Goal: Find specific page/section: Find specific page/section

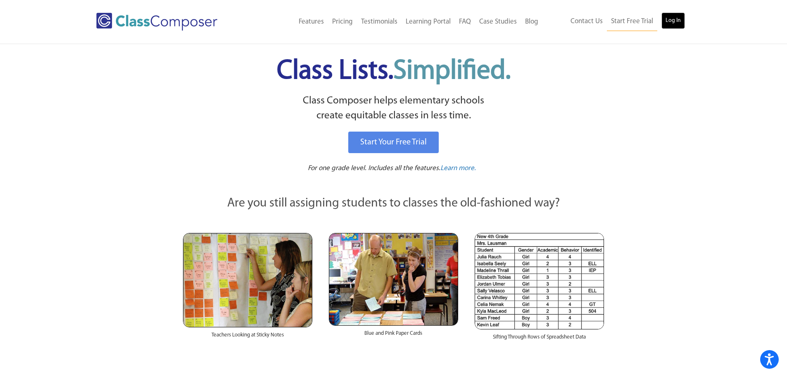
click at [678, 20] on link "Log In" at bounding box center [674, 20] width 24 height 17
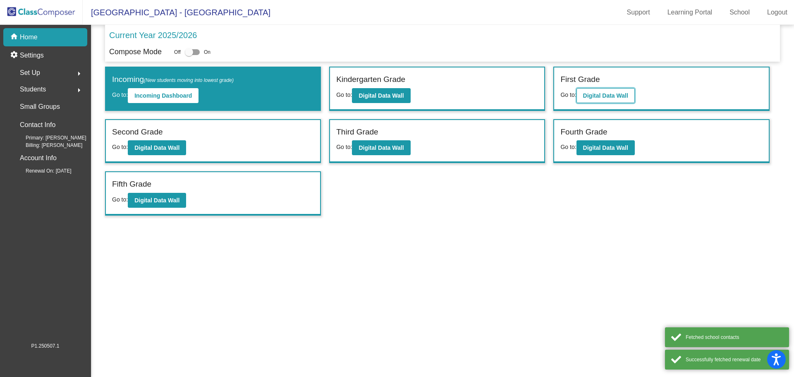
click at [632, 92] on button "Digital Data Wall" at bounding box center [605, 95] width 58 height 15
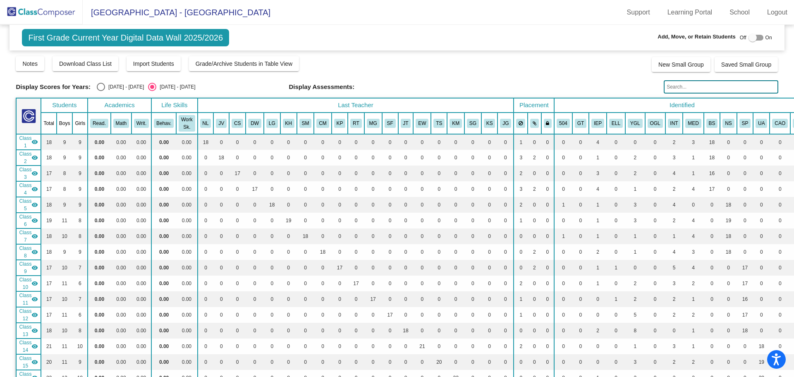
click at [684, 81] on input "text" at bounding box center [720, 86] width 114 height 13
type input "ramp"
click at [677, 91] on input "ramp" at bounding box center [720, 86] width 114 height 13
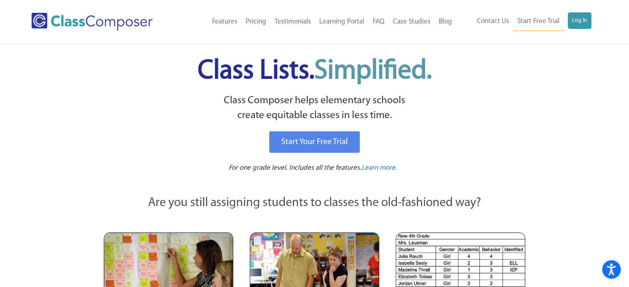
click at [585, 10] on div "Menu Home Old Features Pricing Testimonials Learning Portal FAQ Case Studies Bl…" at bounding box center [314, 21] width 566 height 43
click at [584, 14] on link "Log In" at bounding box center [580, 20] width 24 height 17
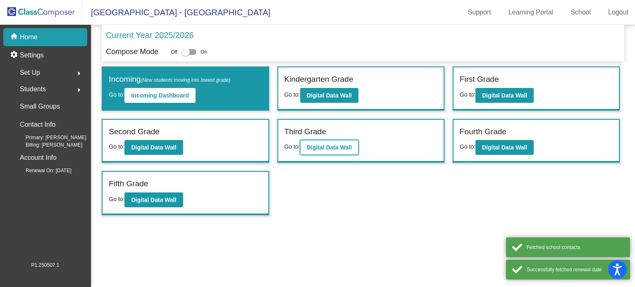
click at [321, 145] on b "Digital Data Wall" at bounding box center [329, 147] width 45 height 7
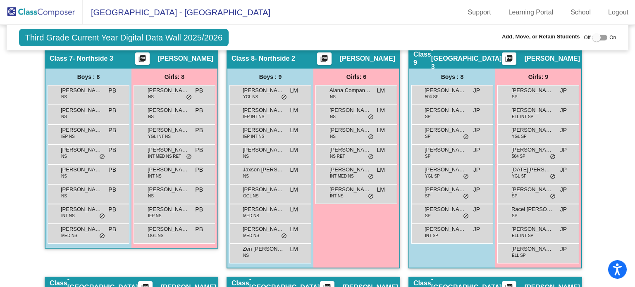
scroll to position [969, 0]
